Goal: Communication & Community: Answer question/provide support

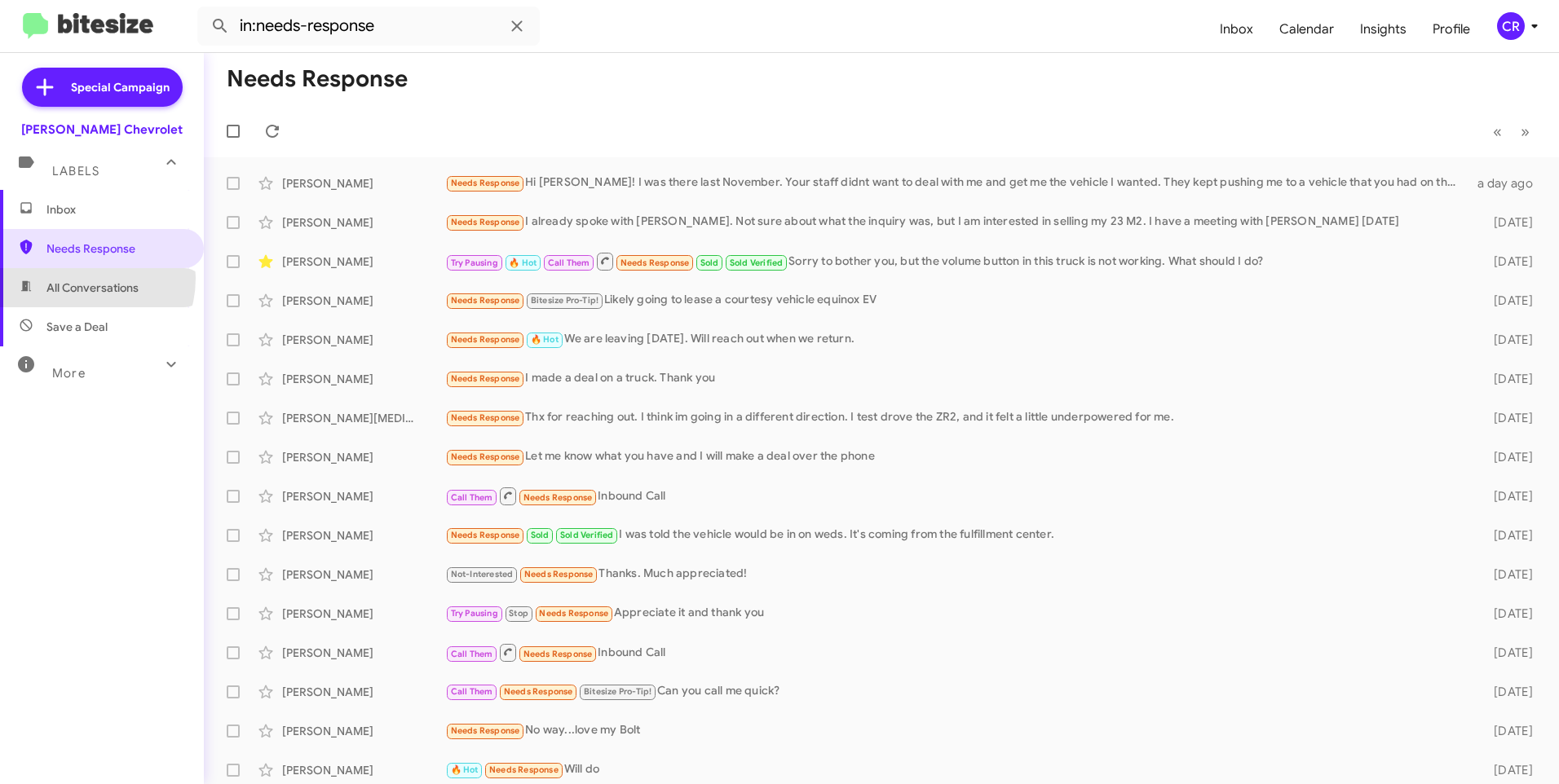
click at [78, 278] on span "All Conversations" at bounding box center [101, 287] width 204 height 39
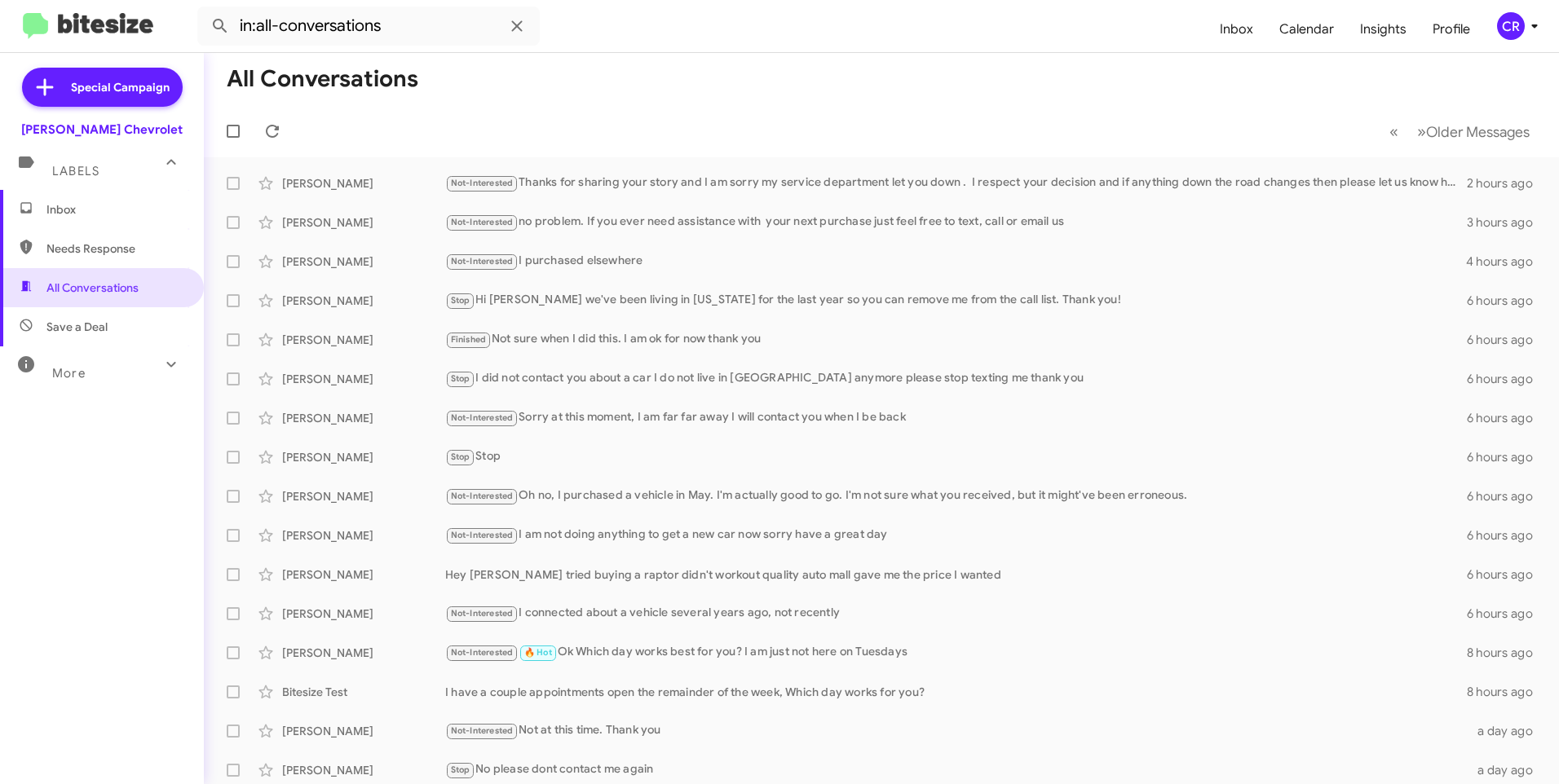
click at [92, 240] on span "Needs Response" at bounding box center [116, 248] width 139 height 17
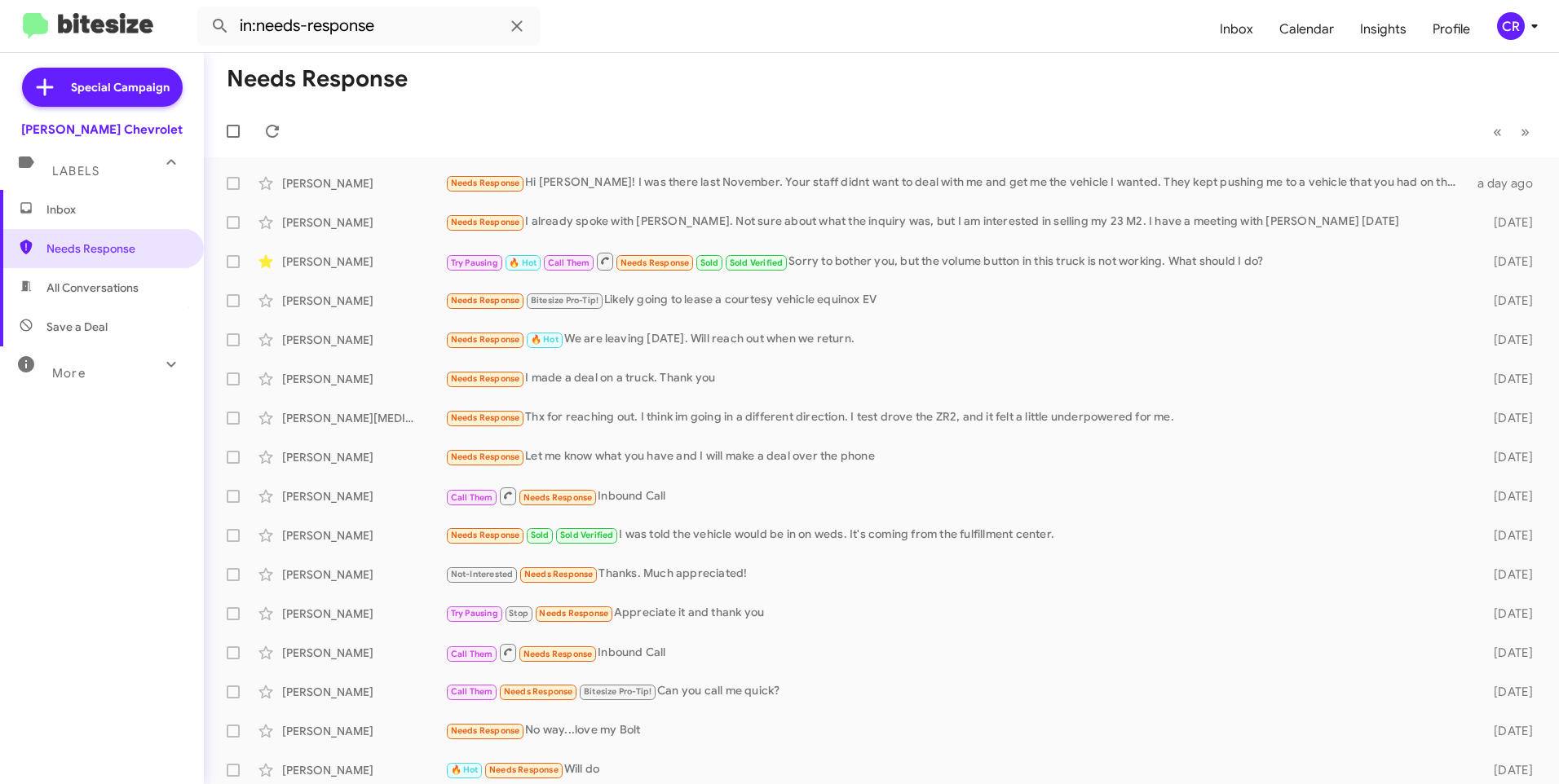
click at [83, 304] on span "All Conversations" at bounding box center [101, 287] width 204 height 39
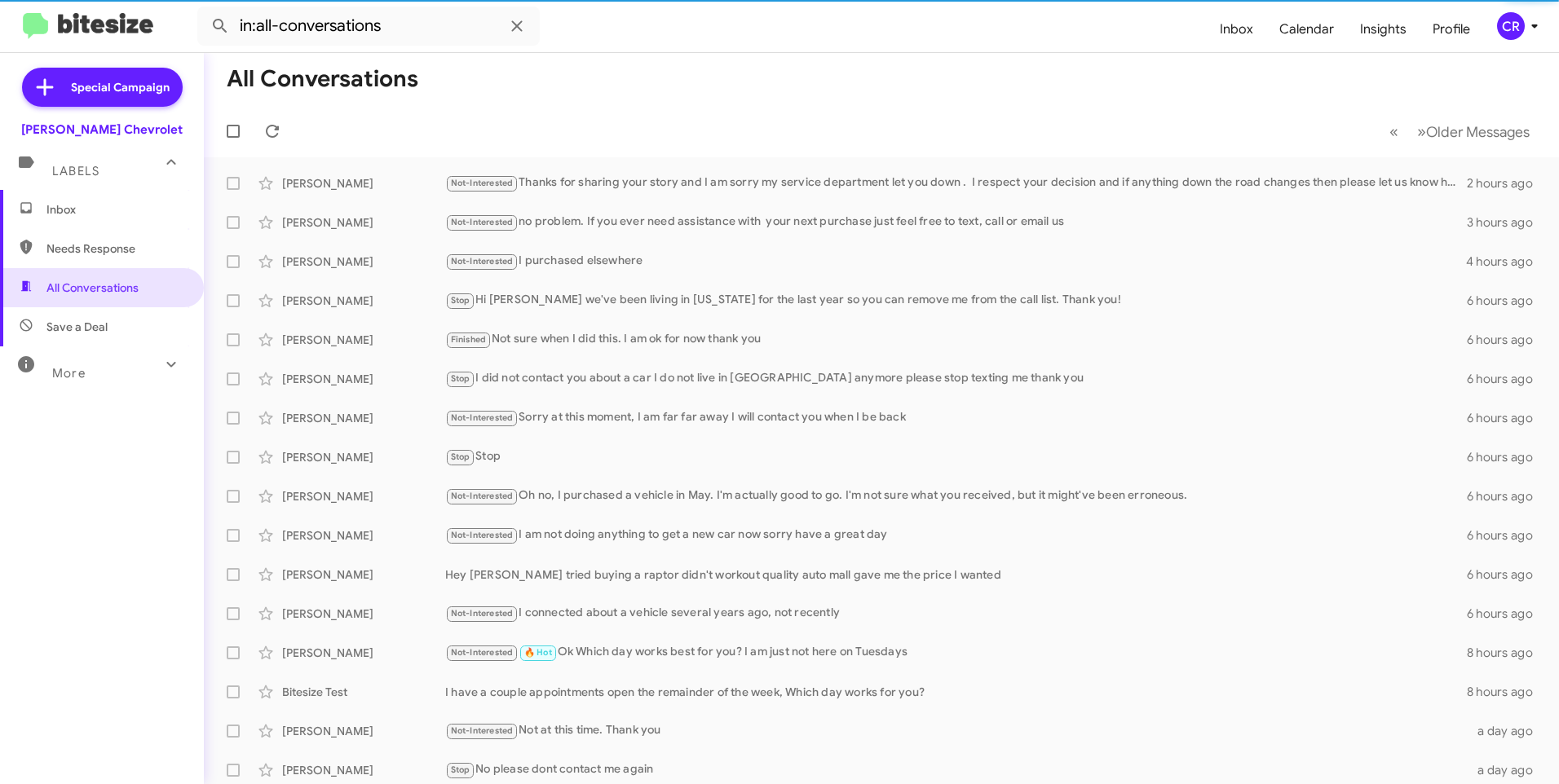
click at [68, 329] on span "Save a Deal" at bounding box center [77, 327] width 61 height 17
type input "in:not-interested"
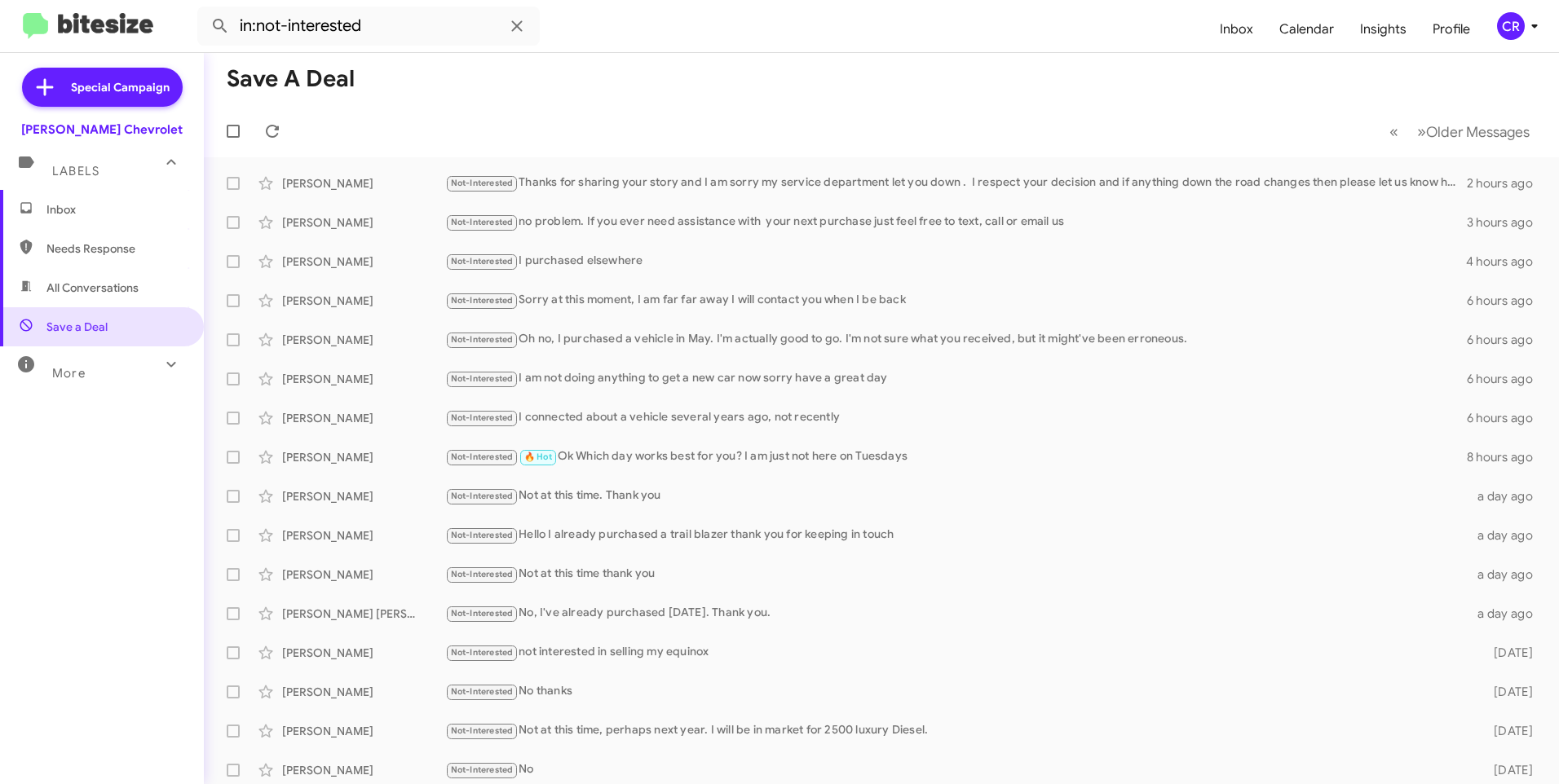
click at [95, 218] on span "Inbox" at bounding box center [101, 209] width 204 height 39
